Goal: Task Accomplishment & Management: Use online tool/utility

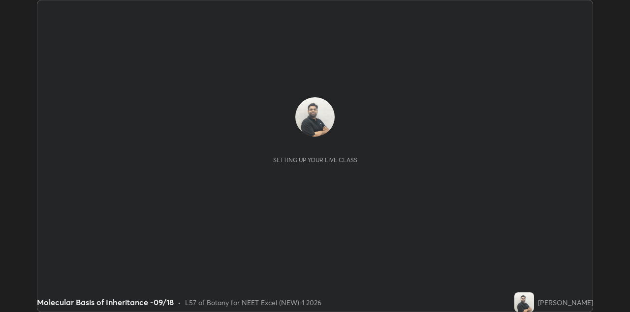
scroll to position [312, 629]
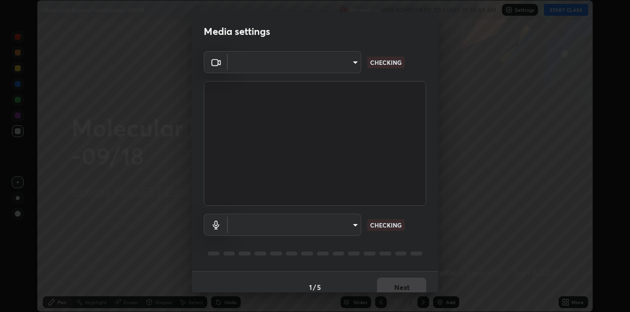
type input "328e6f2585a3e25061caa5f7d933288efad2554777a51eb926c3b8af65148c91"
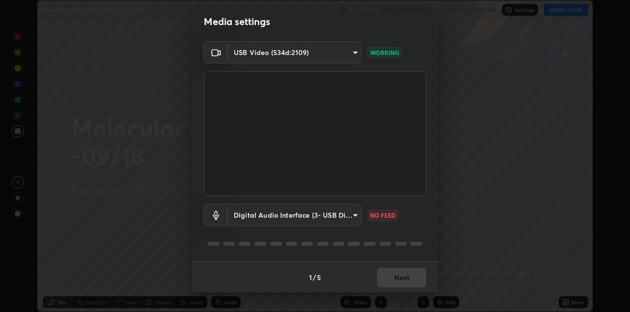
click at [354, 213] on body "Erase all Molecular Basis of Inheritance -09/18 Recording WAS SCHEDULED TO STAR…" at bounding box center [315, 156] width 630 height 312
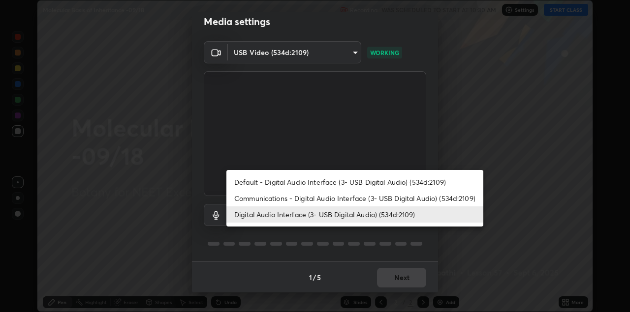
click at [250, 182] on li "Default - Digital Audio Interface (3- USB Digital Audio) (534d:2109)" at bounding box center [354, 182] width 257 height 16
type input "default"
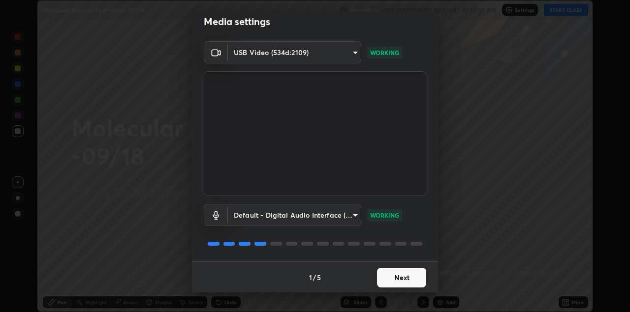
click at [379, 274] on button "Next" at bounding box center [401, 278] width 49 height 20
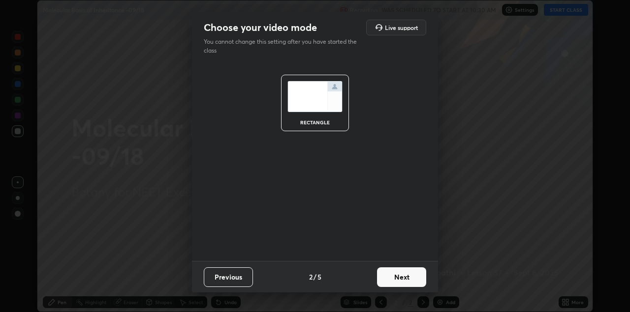
click at [387, 272] on button "Next" at bounding box center [401, 278] width 49 height 20
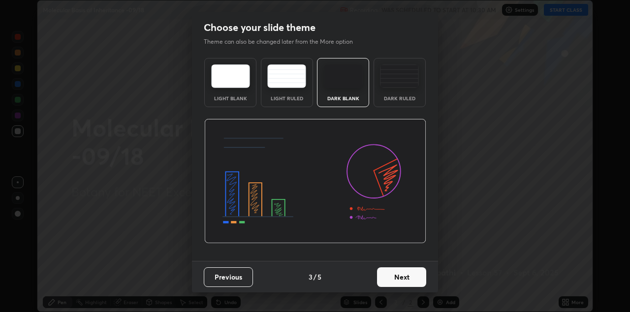
click at [397, 83] on img at bounding box center [399, 76] width 39 height 24
click at [384, 278] on button "Next" at bounding box center [401, 278] width 49 height 20
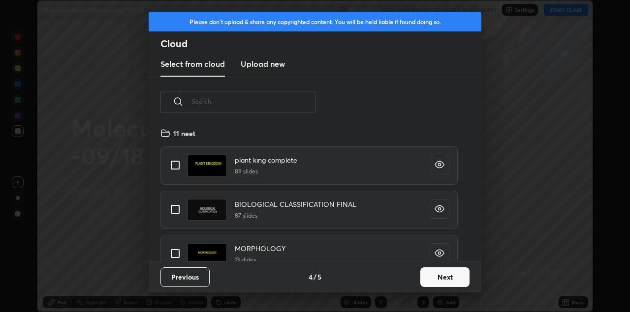
scroll to position [134, 316]
click at [262, 64] on h3 "Upload new" at bounding box center [263, 64] width 44 height 12
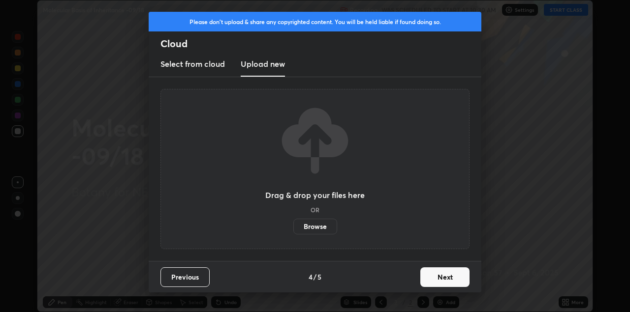
click at [450, 277] on button "Next" at bounding box center [444, 278] width 49 height 20
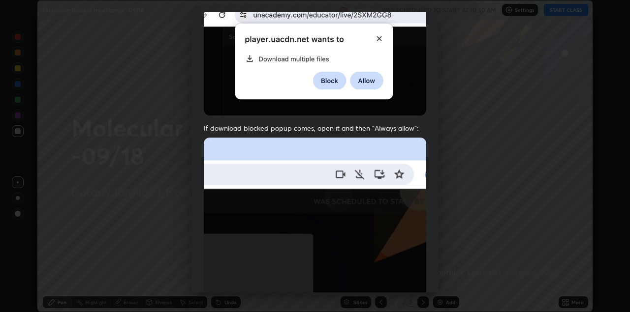
scroll to position [211, 0]
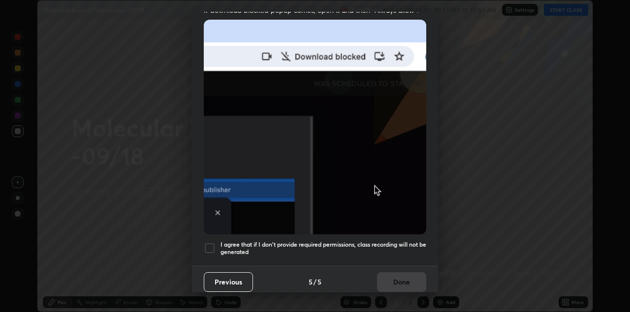
click at [215, 243] on div at bounding box center [210, 249] width 12 height 12
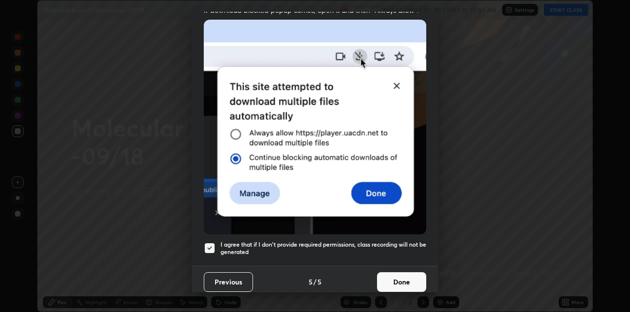
click at [405, 273] on button "Done" at bounding box center [401, 283] width 49 height 20
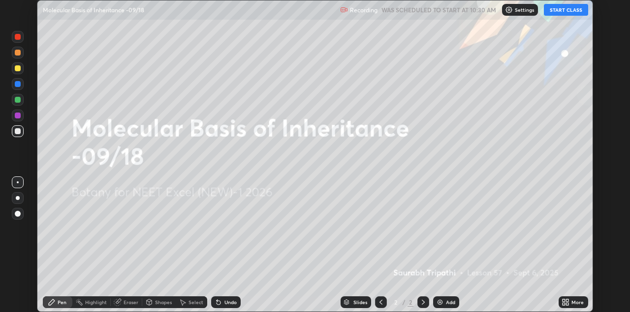
click at [559, 14] on button "START CLASS" at bounding box center [566, 10] width 44 height 12
click at [561, 302] on div "More" at bounding box center [573, 303] width 30 height 12
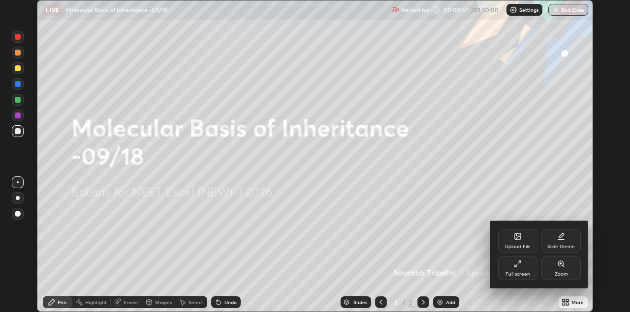
click at [519, 242] on div "Upload File" at bounding box center [517, 241] width 39 height 24
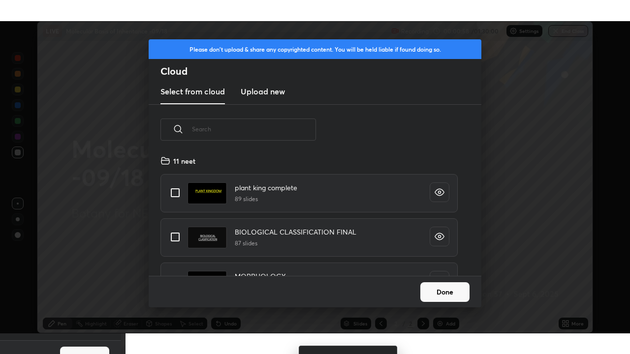
scroll to position [121, 316]
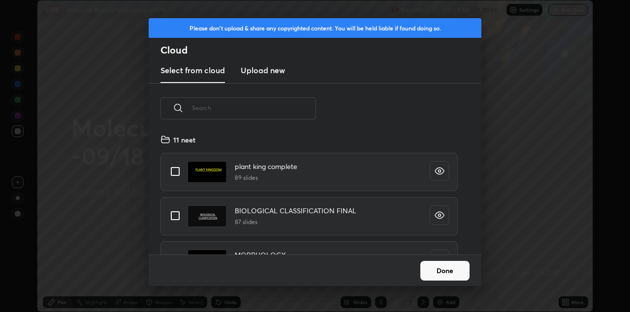
click at [272, 72] on h3 "Upload new" at bounding box center [263, 70] width 44 height 12
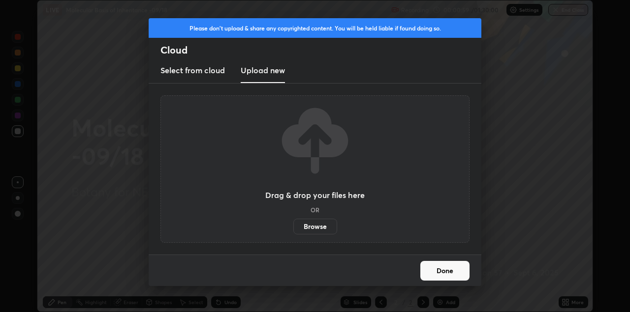
click at [309, 224] on label "Browse" at bounding box center [315, 227] width 44 height 16
click at [293, 224] on input "Browse" at bounding box center [293, 227] width 0 height 16
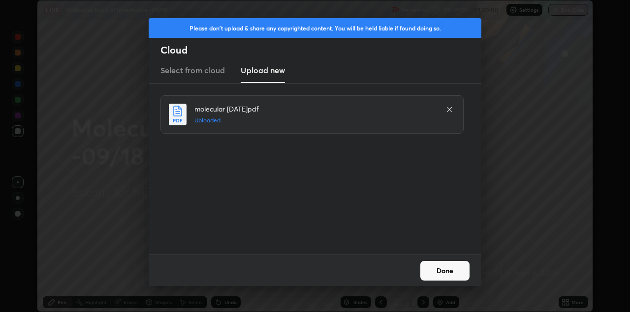
click at [445, 268] on button "Done" at bounding box center [444, 271] width 49 height 20
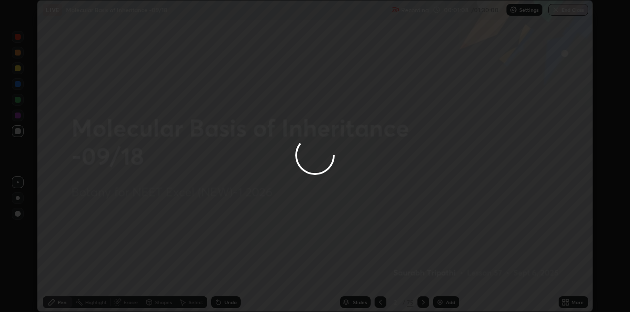
click at [568, 300] on icon at bounding box center [567, 301] width 2 height 2
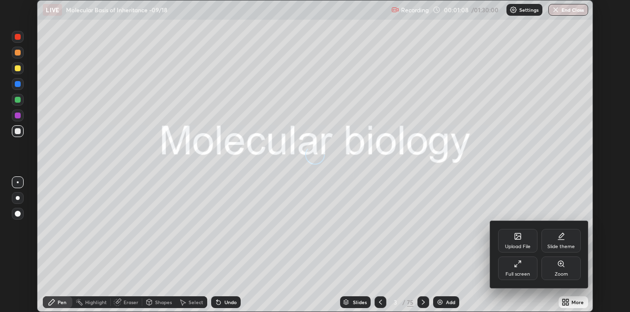
click at [516, 277] on div "Full screen" at bounding box center [517, 269] width 39 height 24
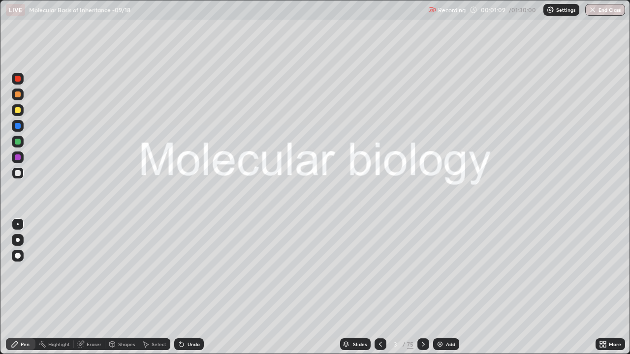
scroll to position [354, 630]
click at [381, 312] on icon at bounding box center [380, 344] width 8 height 8
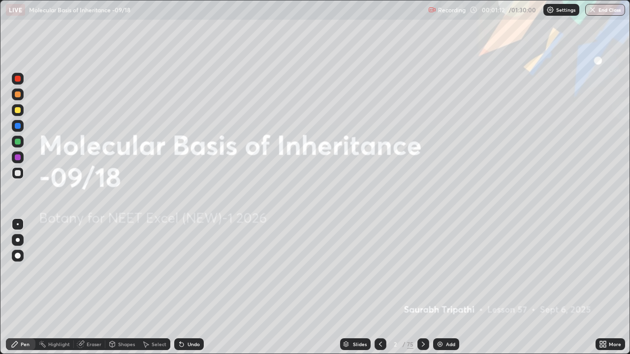
click at [554, 12] on div "Settings" at bounding box center [561, 10] width 36 height 12
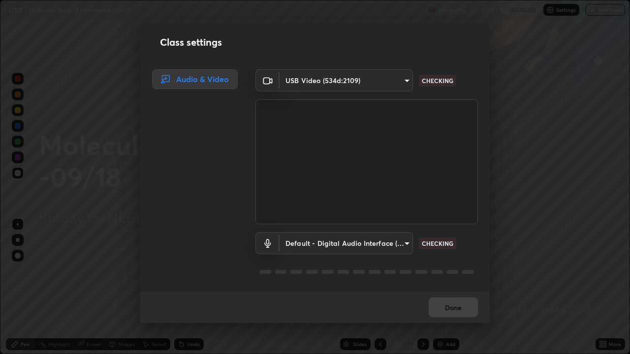
scroll to position [1, 0]
click at [385, 241] on body "Erase all LIVE Molecular Basis of Inheritance -09/18 Recording 00:01:13 / 01:30…" at bounding box center [315, 177] width 630 height 354
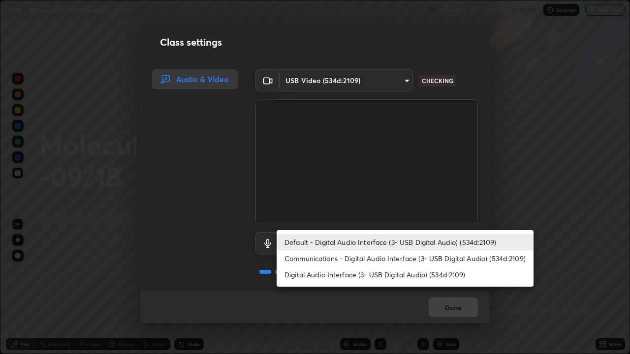
click at [366, 278] on li "Digital Audio Interface (3- USB Digital Audio) (534d:2109)" at bounding box center [404, 275] width 257 height 16
type input "8561d0645ec67383fa690b6bf58298da522add8bf1cd43f27a04a8968649231f"
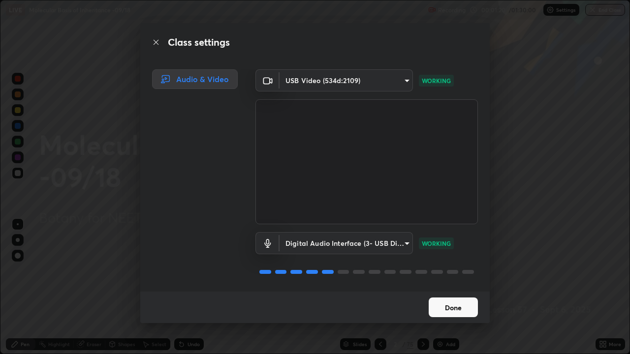
click at [443, 309] on button "Done" at bounding box center [452, 308] width 49 height 20
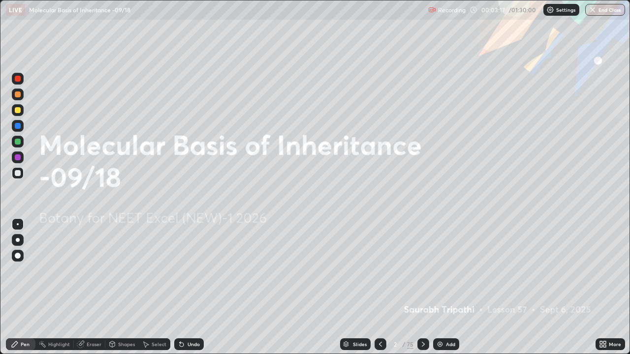
click at [357, 312] on div "Slides" at bounding box center [360, 344] width 14 height 5
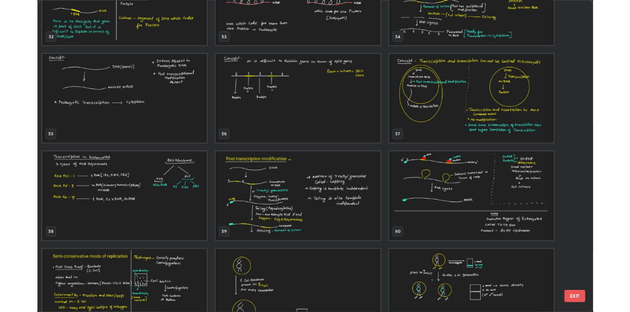
scroll to position [1933, 0]
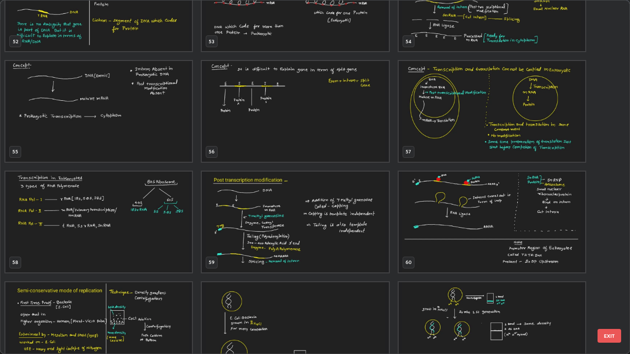
click at [476, 238] on img "grid" at bounding box center [491, 222] width 186 height 101
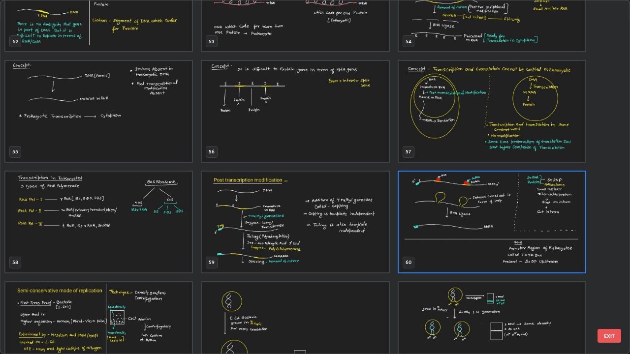
click at [478, 236] on img "grid" at bounding box center [491, 222] width 186 height 101
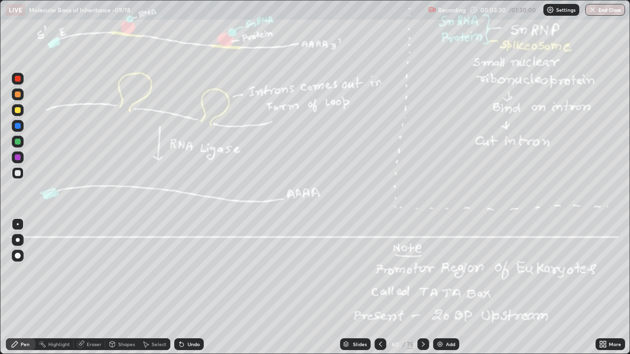
click at [443, 312] on img at bounding box center [440, 344] width 8 height 8
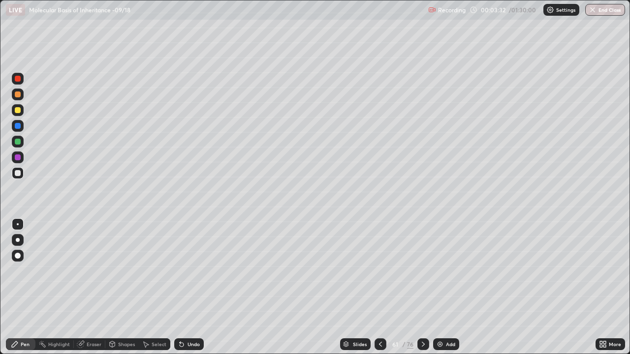
click at [19, 113] on div at bounding box center [18, 110] width 6 height 6
click at [20, 112] on div at bounding box center [18, 110] width 6 height 6
click at [18, 142] on div at bounding box center [18, 142] width 6 height 6
click at [18, 111] on div at bounding box center [18, 110] width 6 height 6
click at [20, 142] on div at bounding box center [18, 142] width 6 height 6
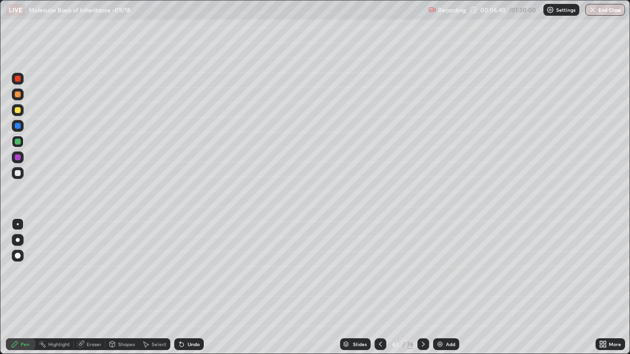
click at [190, 312] on div "Undo" at bounding box center [193, 344] width 12 height 5
click at [421, 312] on icon at bounding box center [423, 344] width 8 height 8
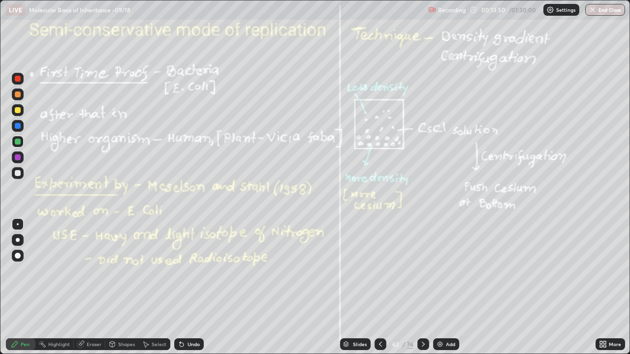
click at [18, 110] on div at bounding box center [18, 110] width 6 height 6
click at [22, 113] on div at bounding box center [18, 110] width 12 height 12
click at [446, 312] on div "Add" at bounding box center [450, 344] width 9 height 5
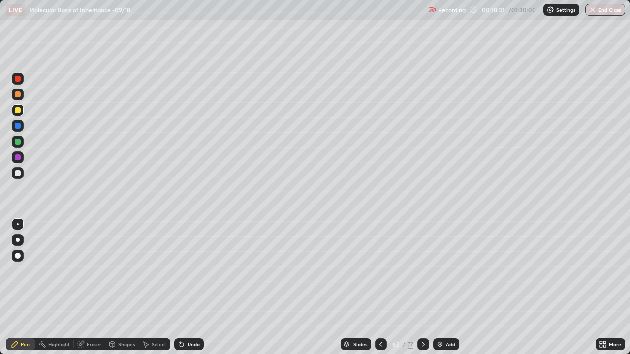
click at [19, 95] on div at bounding box center [18, 95] width 6 height 6
click at [20, 256] on div at bounding box center [18, 256] width 6 height 6
click at [21, 176] on div at bounding box center [18, 173] width 12 height 12
click at [19, 96] on div at bounding box center [18, 95] width 6 height 6
click at [17, 171] on div at bounding box center [18, 173] width 6 height 6
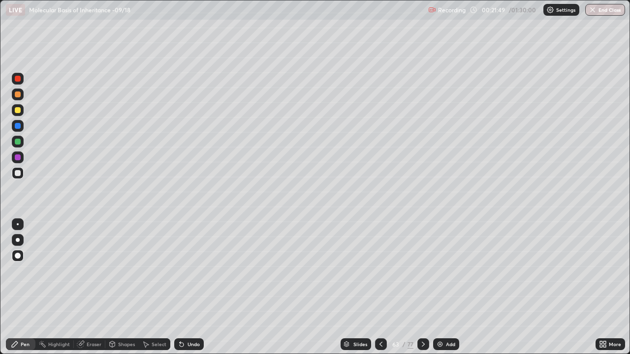
click at [18, 240] on div at bounding box center [18, 240] width 4 height 4
click at [425, 312] on icon at bounding box center [423, 344] width 8 height 8
click at [21, 113] on div at bounding box center [18, 110] width 12 height 12
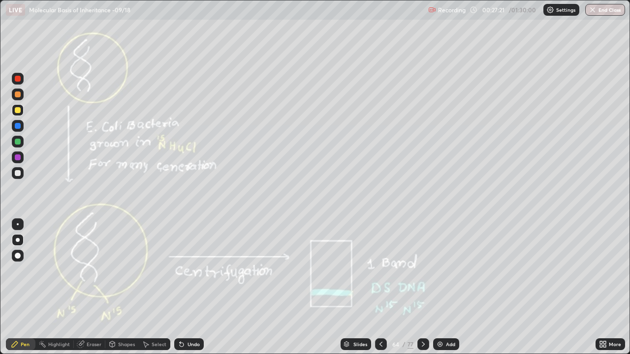
click at [423, 312] on icon at bounding box center [423, 344] width 8 height 8
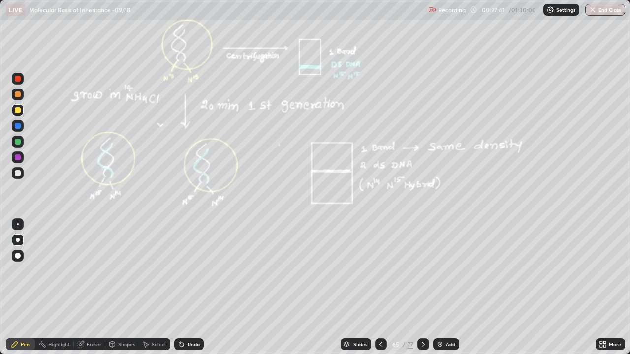
click at [17, 125] on div at bounding box center [18, 126] width 6 height 6
click at [19, 143] on div at bounding box center [18, 142] width 6 height 6
click at [84, 312] on icon at bounding box center [81, 344] width 8 height 8
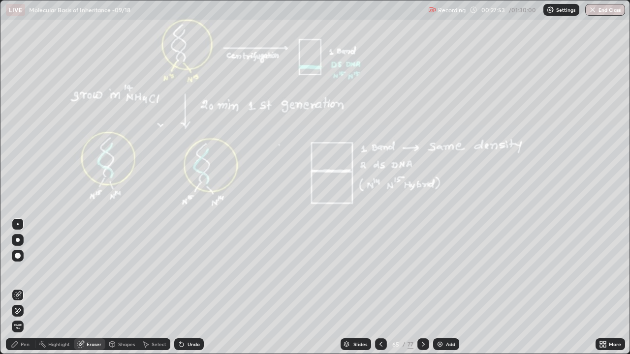
click at [19, 294] on icon at bounding box center [18, 295] width 8 height 8
click at [15, 312] on div "Pen" at bounding box center [21, 344] width 30 height 12
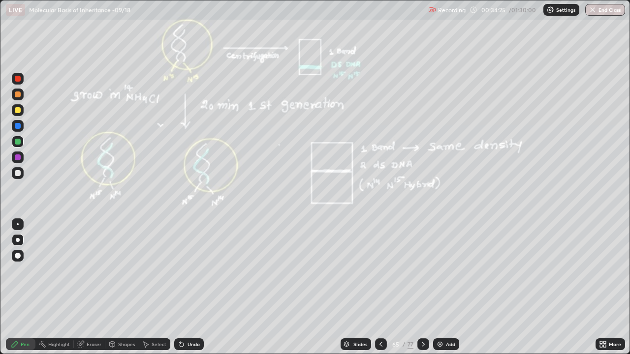
click at [450, 312] on div "Add" at bounding box center [446, 344] width 26 height 12
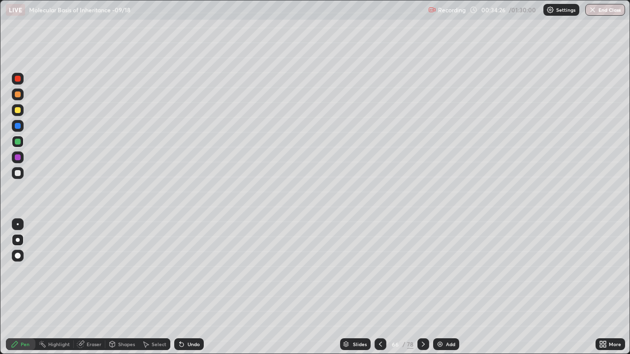
click at [18, 257] on div at bounding box center [18, 256] width 6 height 6
click at [18, 173] on div at bounding box center [18, 173] width 6 height 6
click at [19, 142] on div at bounding box center [18, 142] width 6 height 6
click at [20, 173] on div at bounding box center [18, 173] width 6 height 6
click at [21, 142] on div at bounding box center [18, 142] width 12 height 12
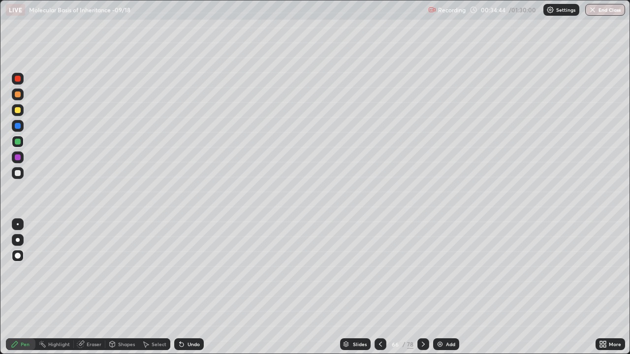
click at [17, 173] on div at bounding box center [18, 173] width 6 height 6
click at [18, 143] on div at bounding box center [18, 142] width 6 height 6
click at [19, 141] on div at bounding box center [18, 142] width 6 height 6
click at [20, 238] on div at bounding box center [18, 240] width 12 height 12
click at [18, 172] on div at bounding box center [18, 173] width 6 height 6
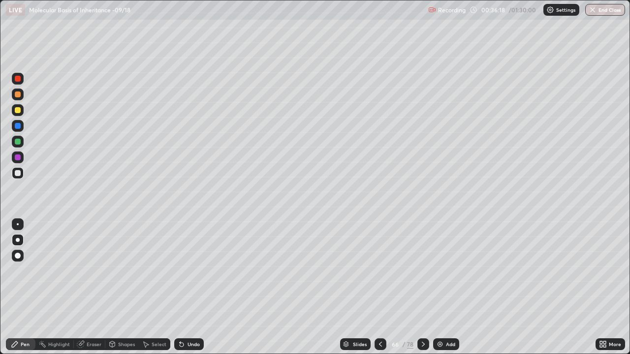
click at [20, 140] on div at bounding box center [18, 142] width 6 height 6
click at [17, 175] on div at bounding box center [18, 173] width 6 height 6
click at [16, 178] on div at bounding box center [18, 173] width 12 height 12
click at [21, 146] on div at bounding box center [18, 142] width 12 height 12
click at [20, 173] on div at bounding box center [18, 173] width 6 height 6
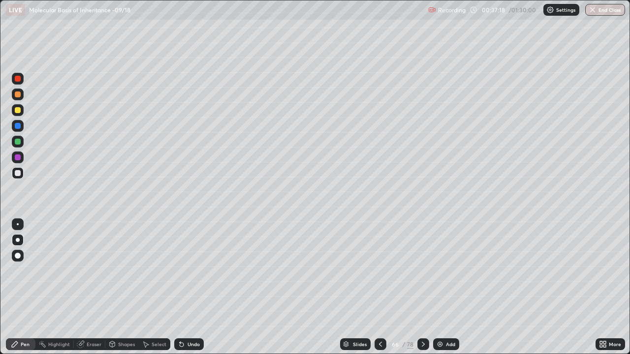
click at [426, 312] on icon at bounding box center [423, 344] width 8 height 8
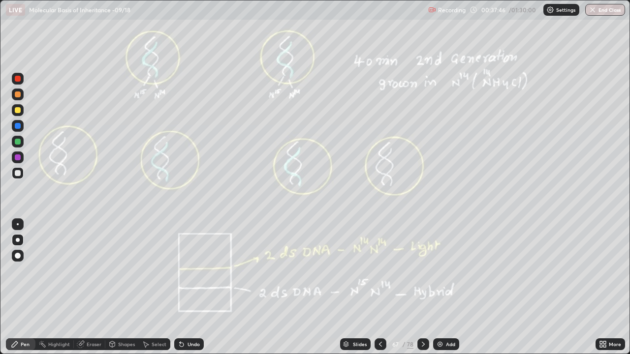
click at [19, 144] on div at bounding box center [18, 142] width 6 height 6
click at [16, 176] on div at bounding box center [18, 173] width 6 height 6
click at [21, 257] on div at bounding box center [18, 256] width 12 height 12
click at [20, 140] on div at bounding box center [18, 142] width 6 height 6
click at [19, 237] on div at bounding box center [18, 240] width 12 height 12
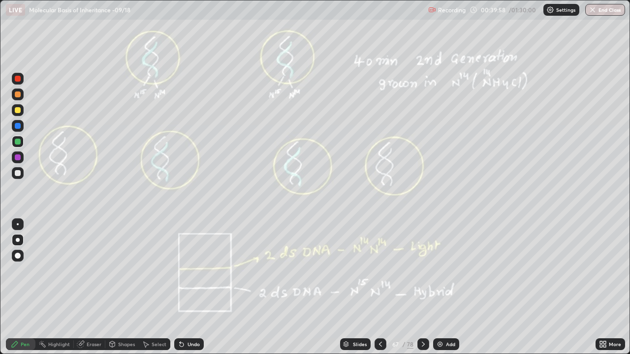
click at [189, 312] on div "Undo" at bounding box center [193, 344] width 12 height 5
click at [21, 173] on div at bounding box center [18, 173] width 12 height 12
click at [379, 312] on icon at bounding box center [380, 344] width 3 height 5
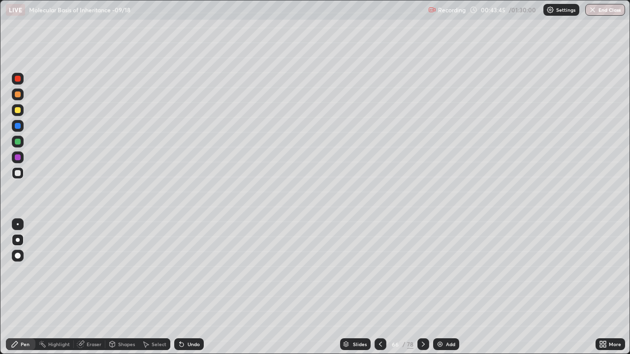
click at [377, 312] on icon at bounding box center [380, 344] width 8 height 8
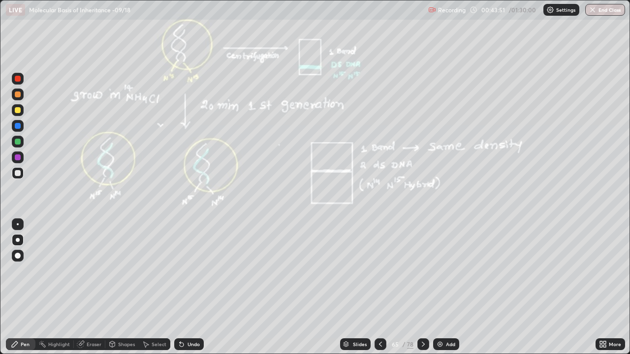
click at [418, 312] on div at bounding box center [423, 344] width 12 height 12
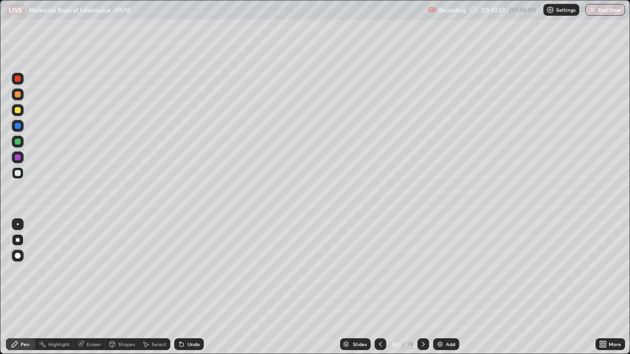
click at [420, 312] on icon at bounding box center [423, 344] width 8 height 8
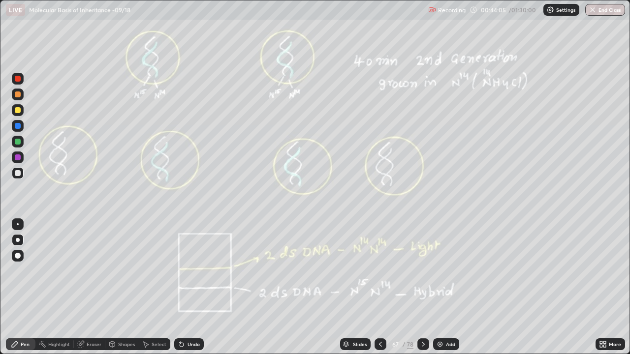
click at [450, 312] on div "Add" at bounding box center [446, 344] width 26 height 12
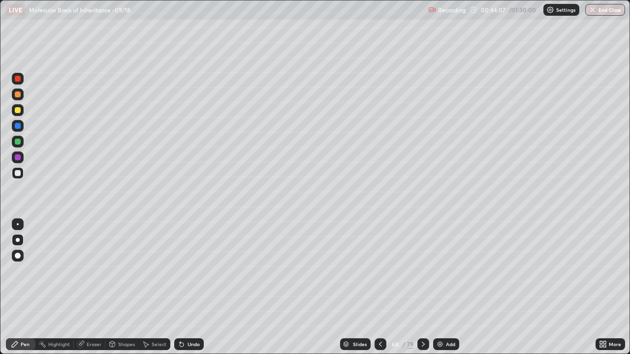
click at [20, 109] on div at bounding box center [18, 110] width 6 height 6
click at [17, 173] on div at bounding box center [18, 173] width 6 height 6
click at [447, 312] on div "Add" at bounding box center [450, 344] width 9 height 5
click at [19, 257] on div at bounding box center [18, 256] width 6 height 6
click at [18, 112] on div at bounding box center [18, 110] width 6 height 6
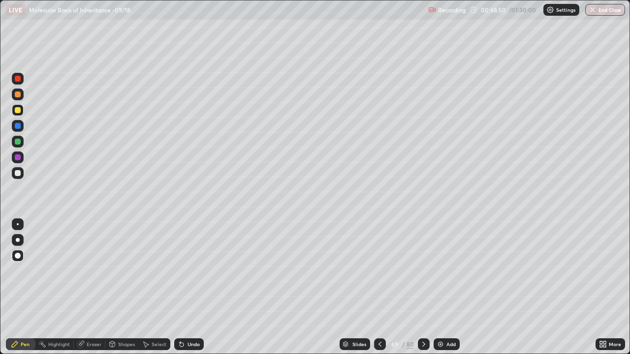
click at [21, 241] on div at bounding box center [18, 240] width 12 height 12
click at [19, 175] on div at bounding box center [18, 173] width 6 height 6
click at [17, 112] on div at bounding box center [18, 110] width 6 height 6
click at [20, 174] on div at bounding box center [18, 173] width 6 height 6
click at [20, 111] on div at bounding box center [18, 110] width 6 height 6
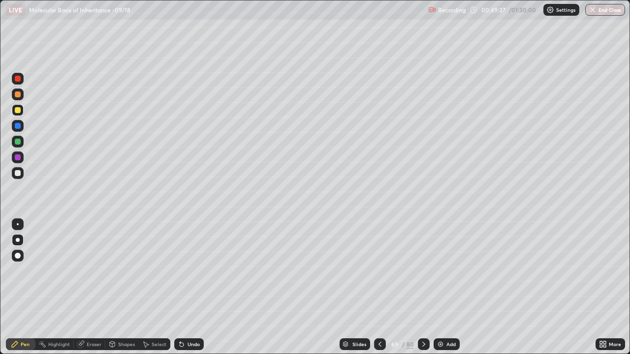
click at [19, 171] on div at bounding box center [18, 173] width 6 height 6
click at [20, 110] on div at bounding box center [18, 110] width 6 height 6
click at [21, 141] on div at bounding box center [18, 142] width 12 height 12
click at [20, 172] on div at bounding box center [18, 173] width 6 height 6
click at [18, 110] on div at bounding box center [18, 110] width 6 height 6
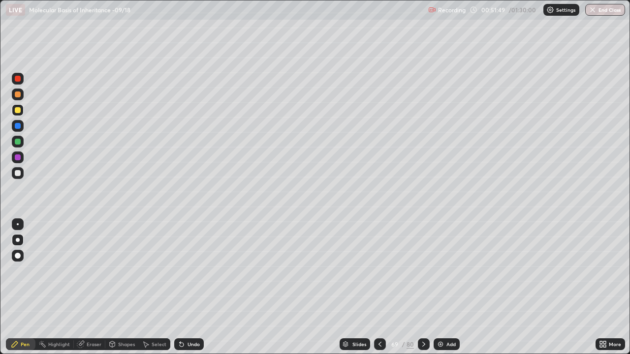
click at [23, 175] on div at bounding box center [18, 173] width 12 height 12
click at [19, 111] on div at bounding box center [18, 110] width 6 height 6
click at [18, 173] on div at bounding box center [18, 173] width 6 height 6
click at [377, 312] on icon at bounding box center [380, 344] width 8 height 8
click at [425, 312] on icon at bounding box center [424, 344] width 8 height 8
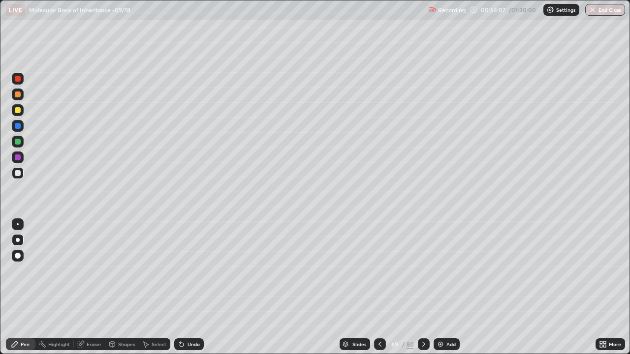
click at [424, 312] on icon at bounding box center [423, 344] width 3 height 5
click at [425, 312] on div at bounding box center [424, 344] width 12 height 12
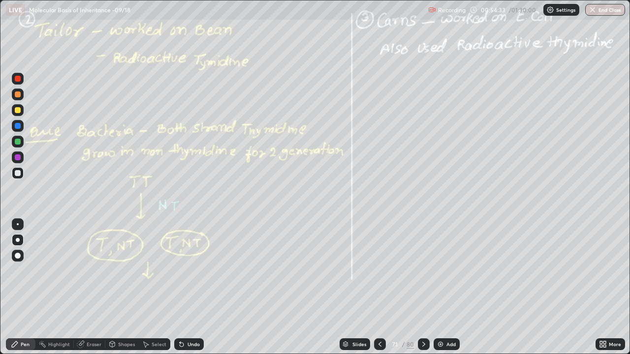
click at [18, 111] on div at bounding box center [18, 110] width 6 height 6
click at [20, 127] on div at bounding box center [18, 126] width 6 height 6
click at [19, 111] on div at bounding box center [18, 110] width 6 height 6
click at [20, 127] on div at bounding box center [18, 126] width 6 height 6
click at [19, 96] on div at bounding box center [18, 95] width 6 height 6
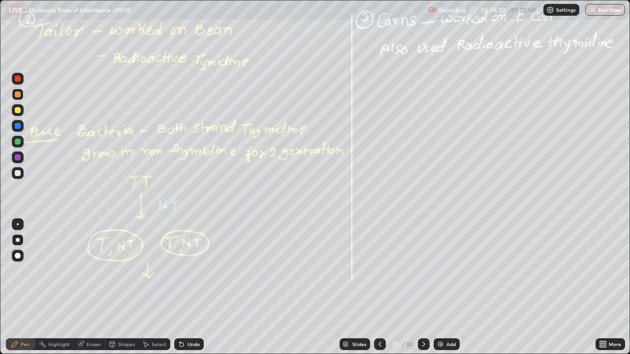
click at [20, 109] on div at bounding box center [18, 110] width 6 height 6
click at [446, 312] on div "Add" at bounding box center [450, 344] width 9 height 5
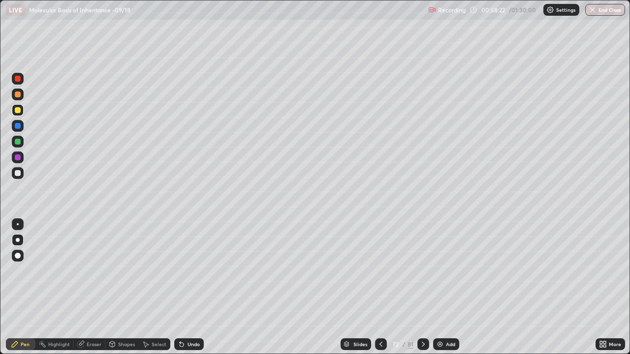
click at [17, 258] on div at bounding box center [18, 256] width 6 height 6
click at [21, 111] on div at bounding box center [18, 110] width 12 height 12
click at [21, 128] on div at bounding box center [18, 126] width 12 height 12
click at [189, 312] on div "Undo" at bounding box center [193, 344] width 12 height 5
click at [17, 256] on div at bounding box center [18, 256] width 6 height 6
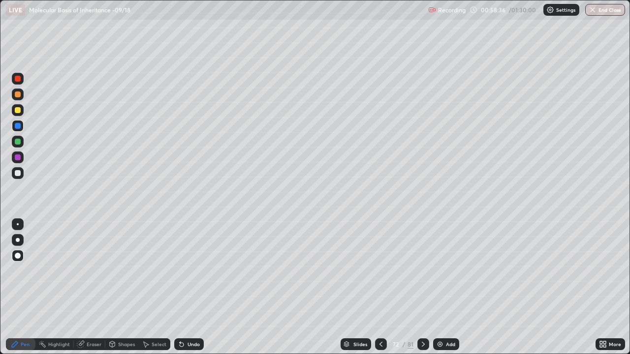
click at [20, 171] on div at bounding box center [18, 173] width 6 height 6
click at [19, 113] on div at bounding box center [18, 110] width 6 height 6
click at [21, 173] on div at bounding box center [18, 173] width 12 height 12
click at [18, 109] on div at bounding box center [18, 110] width 6 height 6
click at [19, 173] on div at bounding box center [18, 173] width 6 height 6
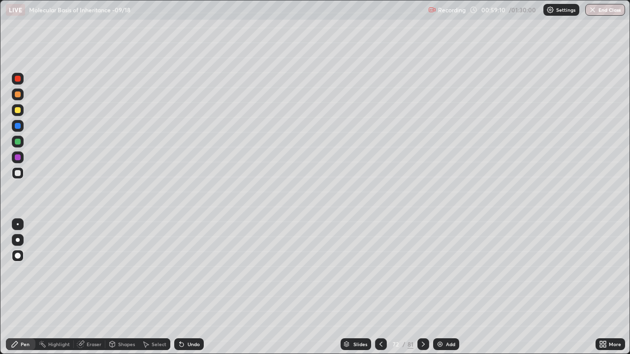
click at [19, 240] on div at bounding box center [18, 240] width 4 height 4
click at [382, 312] on icon at bounding box center [381, 344] width 8 height 8
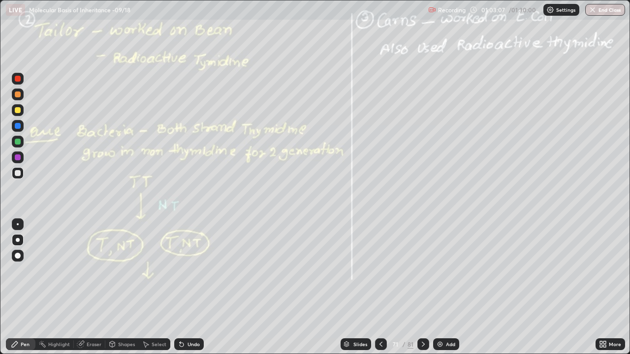
click at [446, 312] on div "Add" at bounding box center [450, 344] width 9 height 5
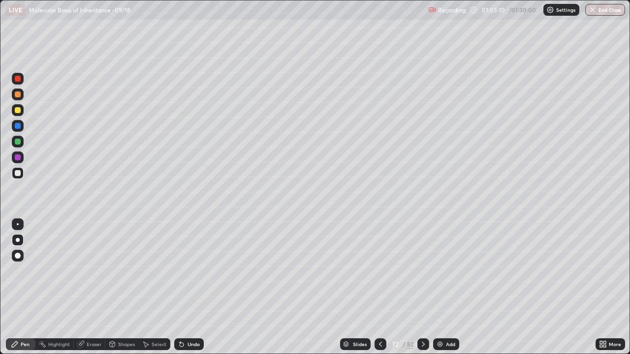
click at [20, 108] on div at bounding box center [18, 110] width 6 height 6
click at [22, 159] on div at bounding box center [18, 158] width 12 height 12
click at [21, 173] on div at bounding box center [18, 173] width 12 height 12
click at [94, 312] on div "Eraser" at bounding box center [94, 344] width 15 height 5
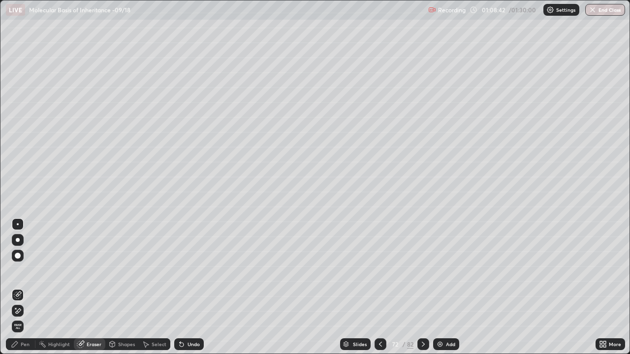
click at [19, 312] on div "Pen" at bounding box center [21, 345] width 30 height 20
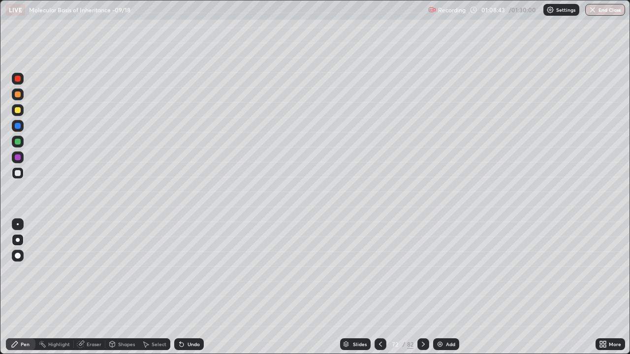
click at [88, 312] on div "Eraser" at bounding box center [89, 344] width 31 height 12
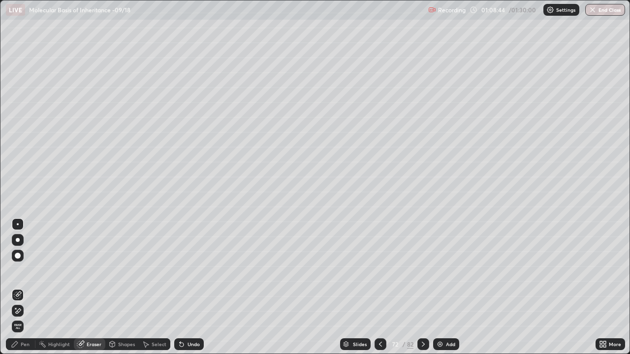
click at [15, 312] on span "Erase all" at bounding box center [17, 327] width 11 height 6
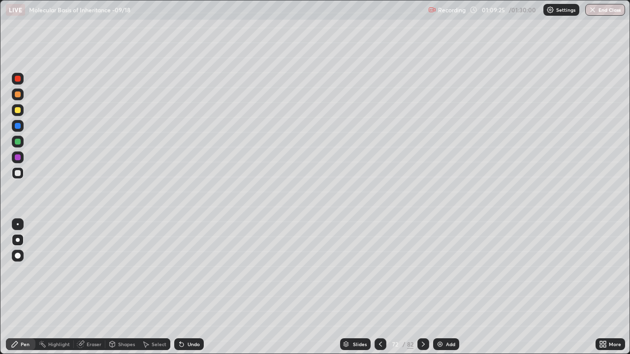
click at [20, 81] on div at bounding box center [18, 79] width 12 height 12
click at [605, 312] on icon at bounding box center [604, 342] width 2 height 2
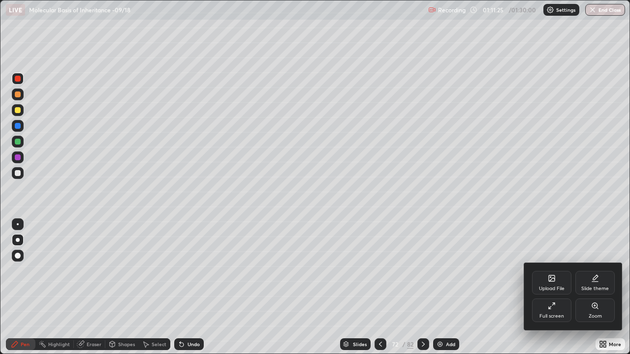
click at [553, 312] on div "Full screen" at bounding box center [551, 311] width 39 height 24
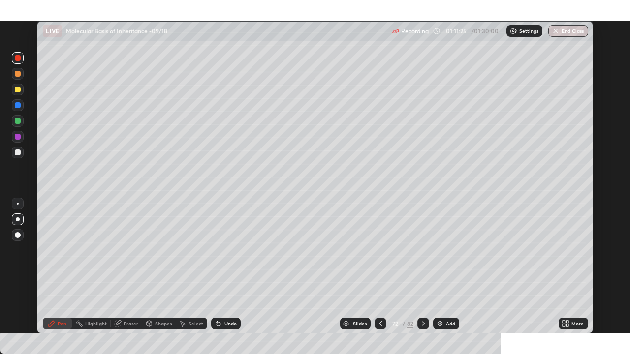
scroll to position [48883, 48566]
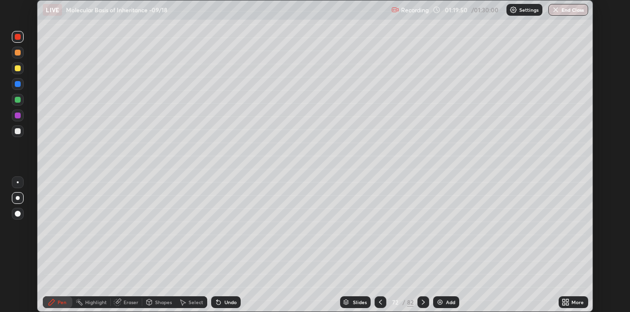
click at [564, 305] on icon at bounding box center [563, 304] width 2 height 2
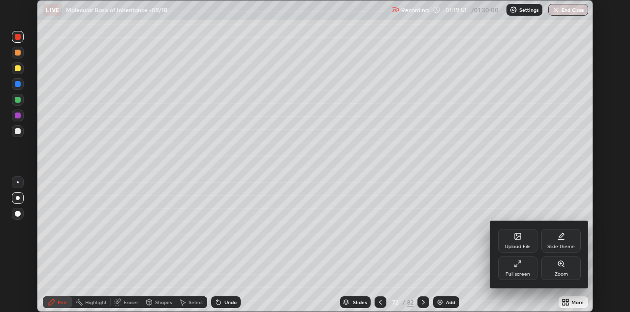
click at [512, 272] on div "Full screen" at bounding box center [517, 274] width 25 height 5
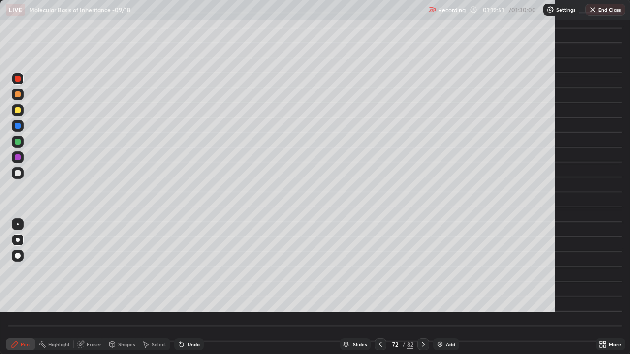
scroll to position [354, 630]
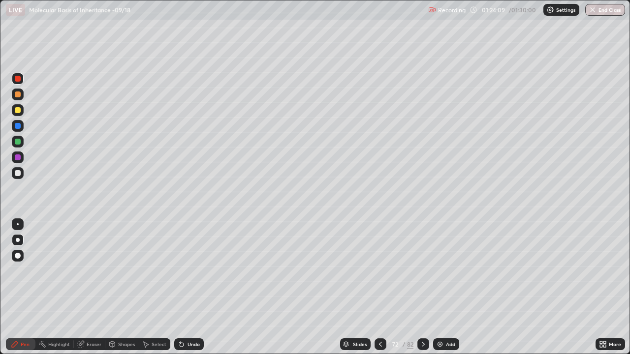
click at [607, 8] on button "End Class" at bounding box center [605, 10] width 40 height 12
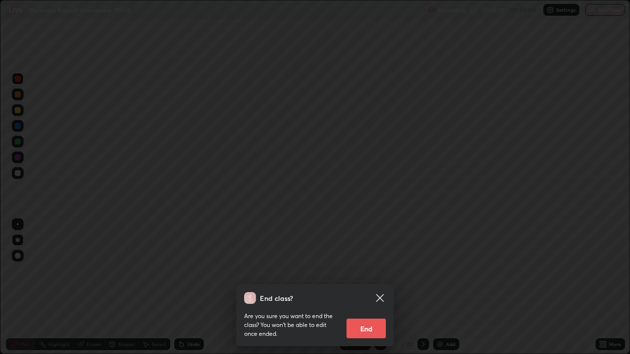
click at [368, 312] on button "End" at bounding box center [365, 329] width 39 height 20
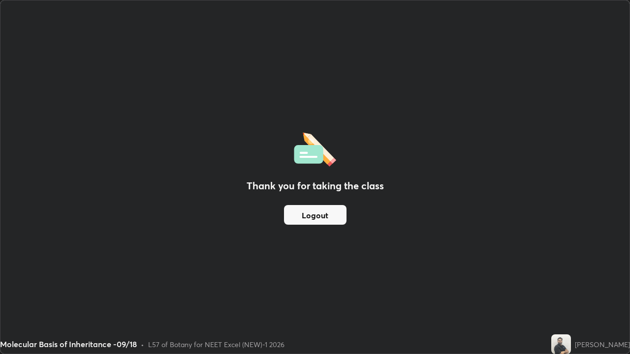
click at [323, 216] on button "Logout" at bounding box center [315, 215] width 62 height 20
